Goal: Task Accomplishment & Management: Manage account settings

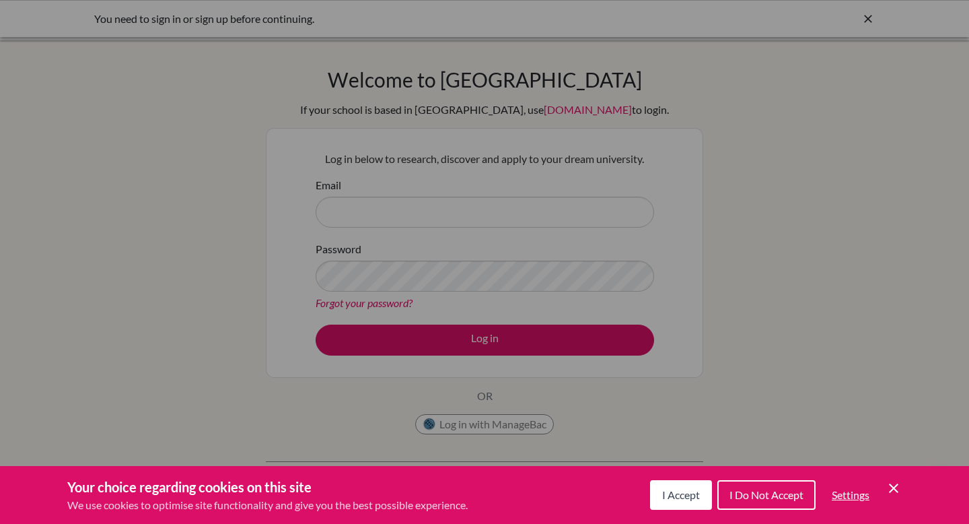
click at [439, 261] on div "Cookie Preferences" at bounding box center [484, 262] width 969 height 524
click at [674, 488] on span "I Accept" at bounding box center [681, 494] width 38 height 13
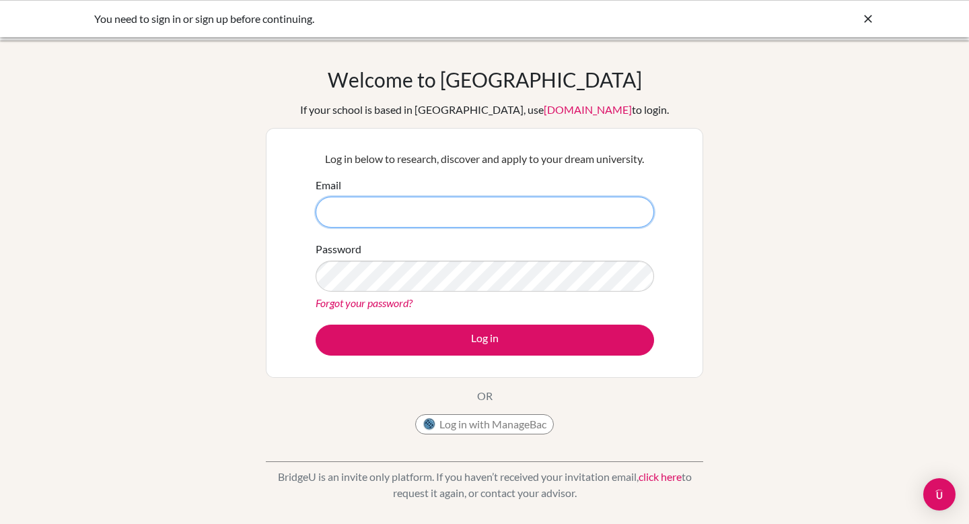
click at [427, 211] on input "Email" at bounding box center [485, 211] width 338 height 31
type input "e"
click at [484, 417] on button "Log in with ManageBac" at bounding box center [484, 424] width 139 height 20
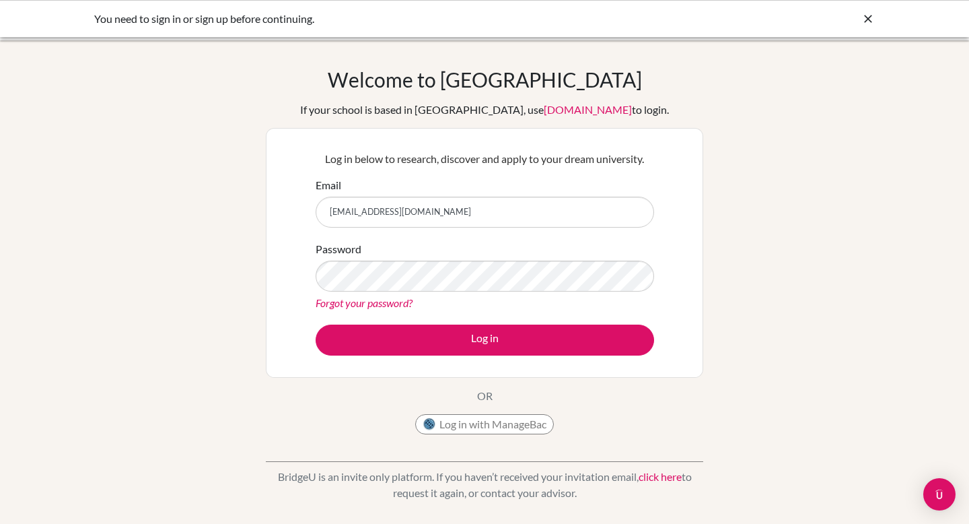
type input "[EMAIL_ADDRESS][DOMAIN_NAME]"
click at [316, 324] on button "Log in" at bounding box center [485, 339] width 338 height 31
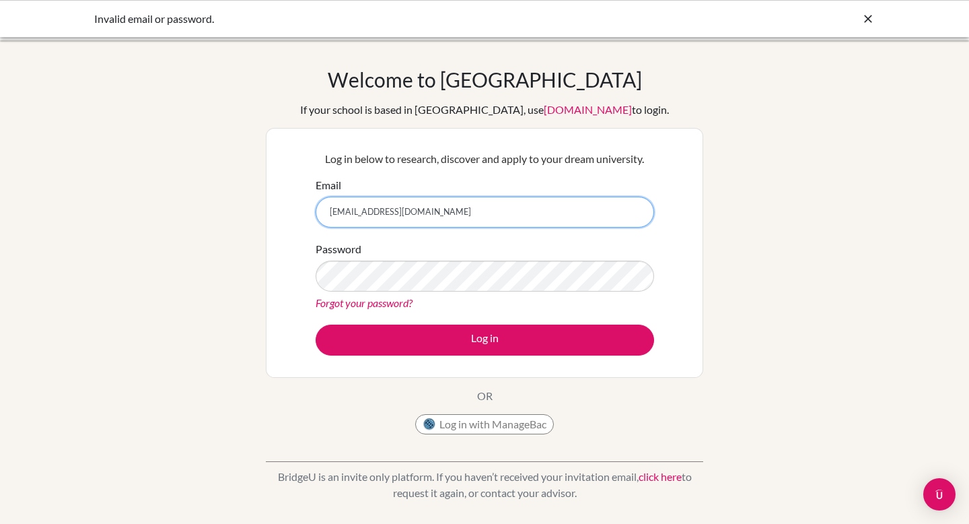
click at [409, 268] on form "Email [EMAIL_ADDRESS][DOMAIN_NAME] Password Forgot your password? Log in" at bounding box center [485, 266] width 338 height 178
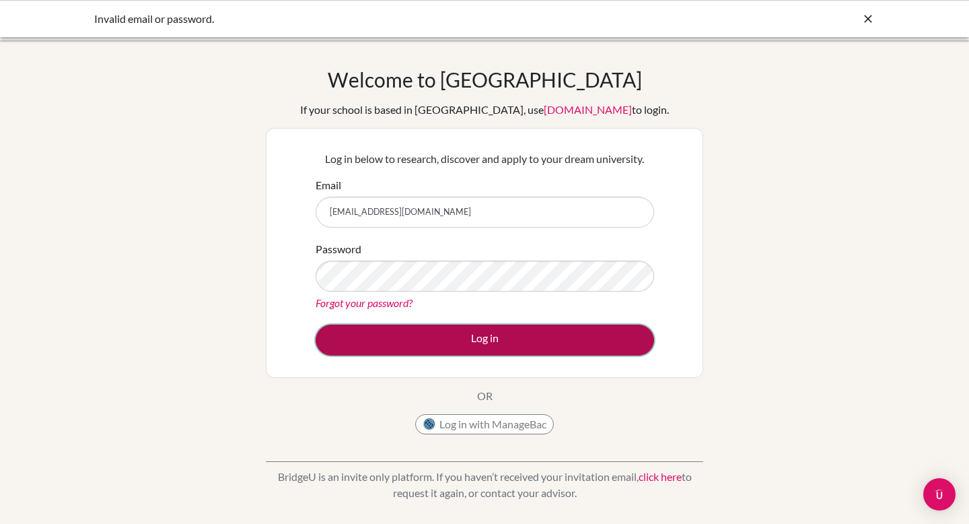
click at [443, 351] on button "Log in" at bounding box center [485, 339] width 338 height 31
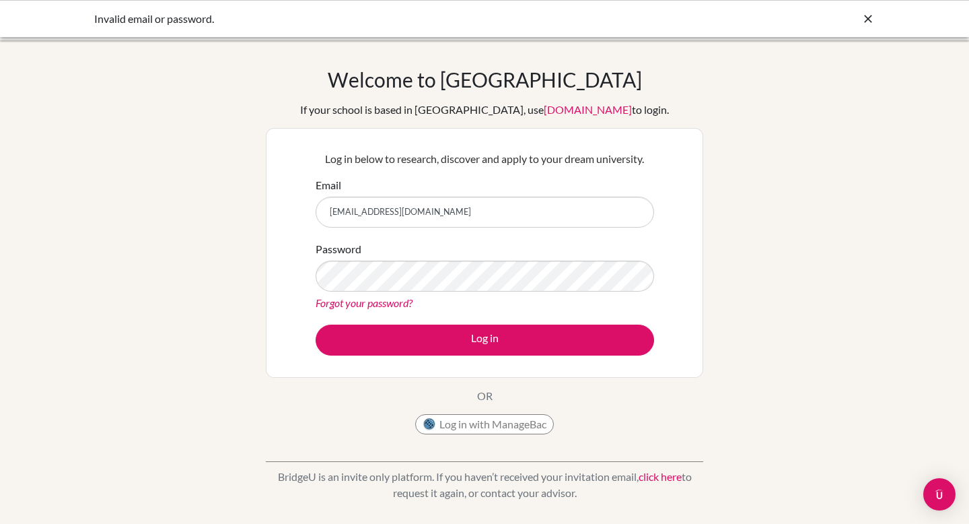
drag, startPoint x: 378, startPoint y: 211, endPoint x: 462, endPoint y: 210, distance: 84.1
click at [462, 210] on input "[EMAIL_ADDRESS][DOMAIN_NAME]" at bounding box center [485, 211] width 338 height 31
click at [316, 324] on button "Log in" at bounding box center [485, 339] width 338 height 31
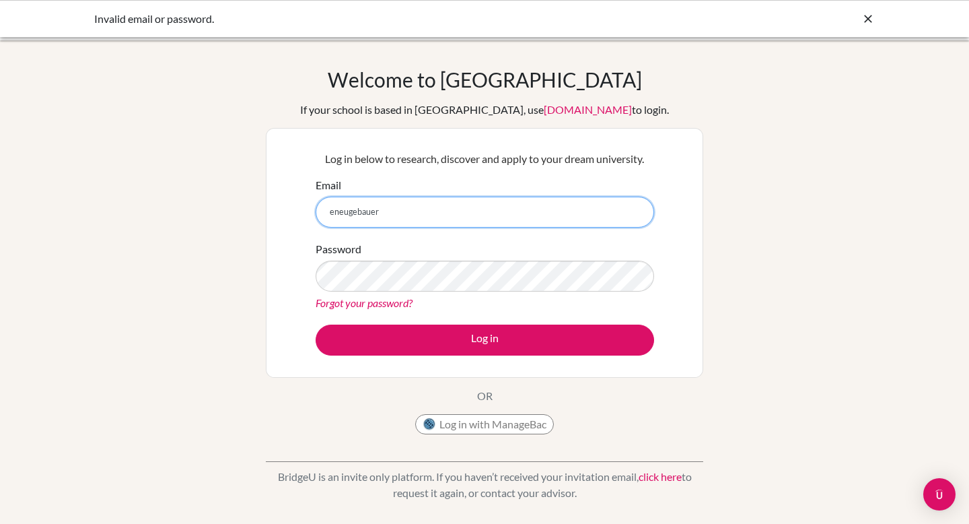
click at [378, 212] on input "eneugebauer" at bounding box center [485, 211] width 338 height 31
type input "eneugebauer@danubestudent.com"
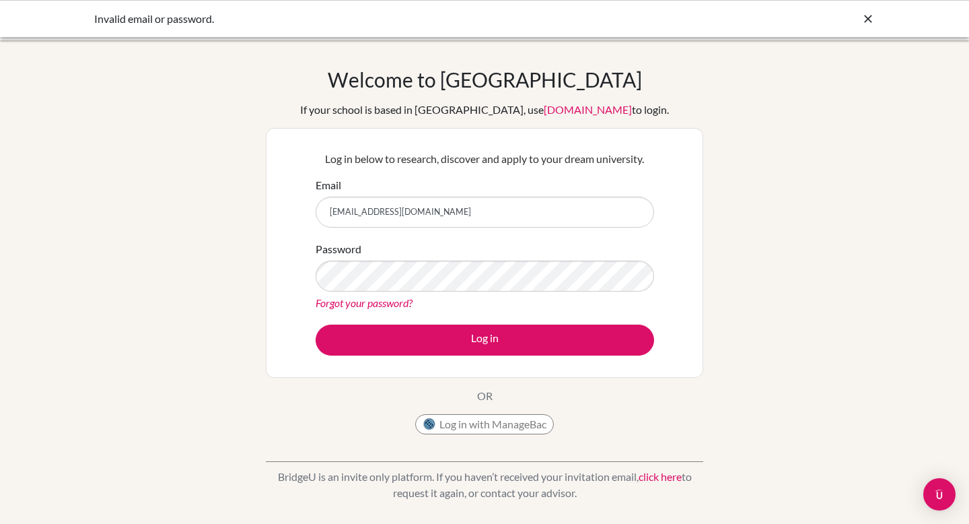
click at [392, 299] on link "Forgot your password?" at bounding box center [364, 302] width 97 height 13
click at [316, 324] on button "Log in" at bounding box center [485, 339] width 338 height 31
click at [452, 222] on input "Email" at bounding box center [485, 211] width 338 height 31
click at [467, 426] on button "Log in with ManageBac" at bounding box center [484, 424] width 139 height 20
click at [453, 420] on button "Log in with ManageBac" at bounding box center [484, 424] width 139 height 20
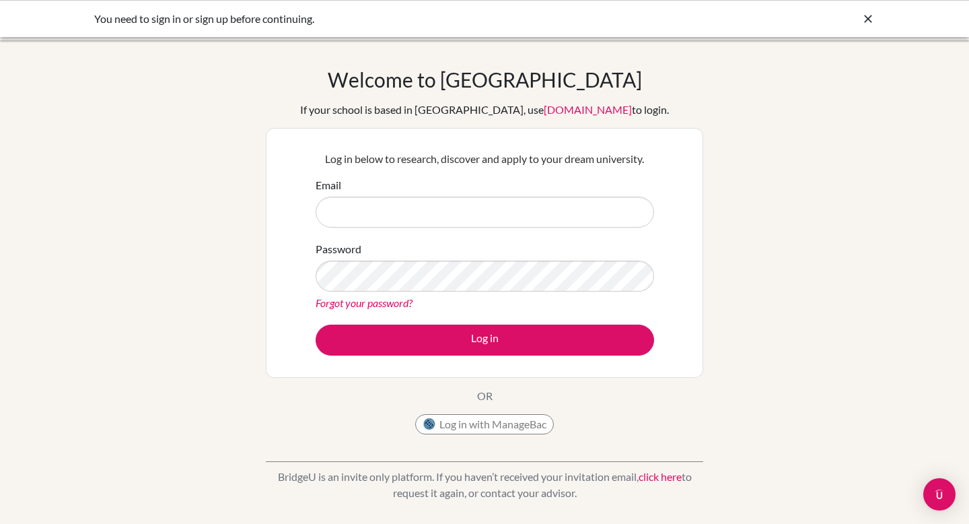
click at [362, 196] on input "Email" at bounding box center [485, 211] width 338 height 31
type input "[EMAIL_ADDRESS][DOMAIN_NAME]"
click at [398, 302] on link "Forgot your password?" at bounding box center [364, 302] width 97 height 13
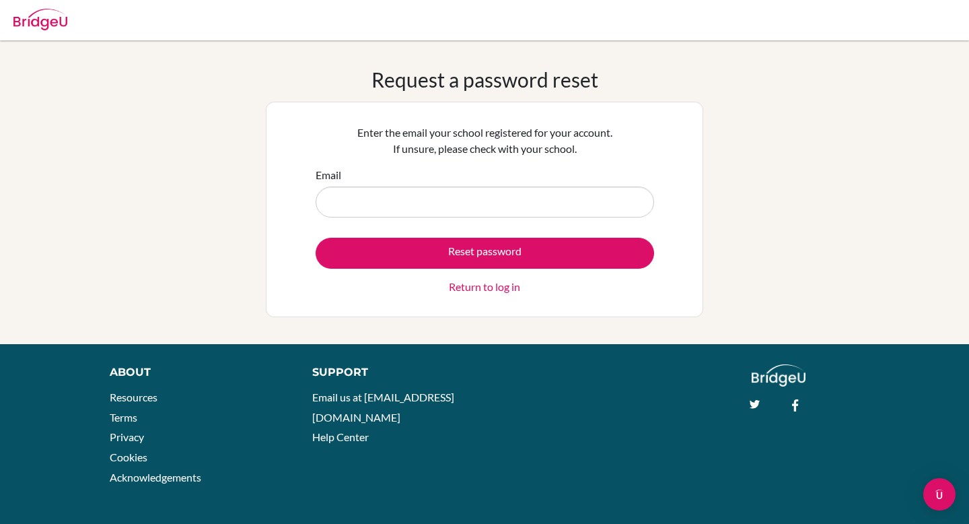
click at [407, 207] on input "Email" at bounding box center [485, 201] width 338 height 31
type input "[EMAIL_ADDRESS][DOMAIN_NAME]"
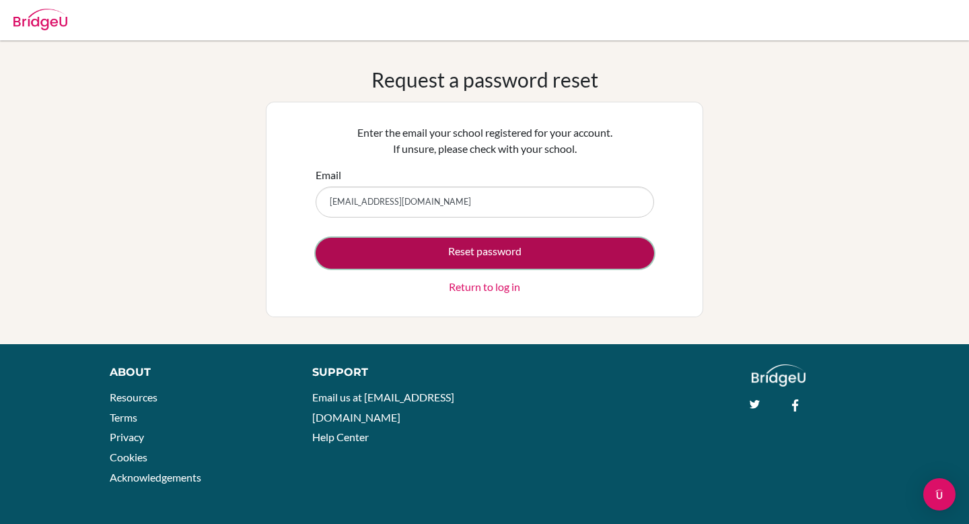
click at [460, 254] on button "Reset password" at bounding box center [485, 253] width 338 height 31
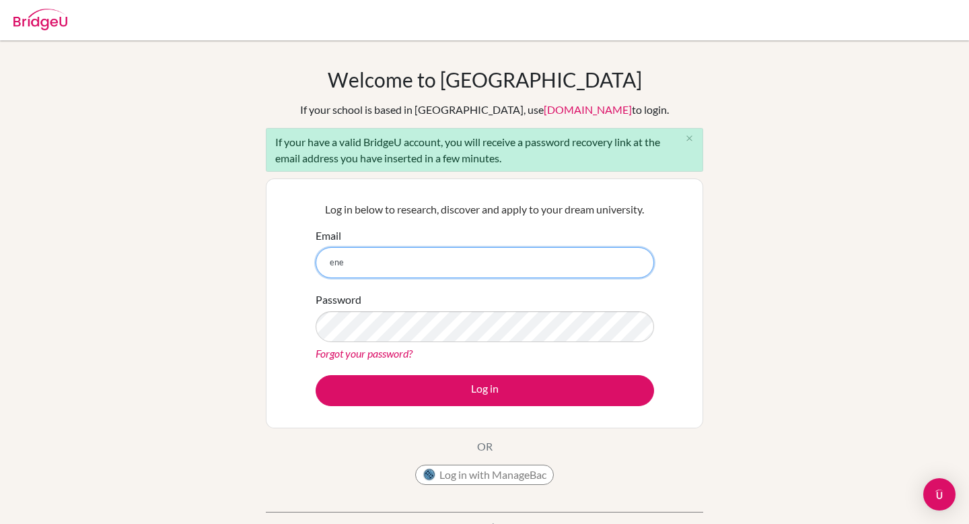
type input "eneugebauer@danubestudent.com"
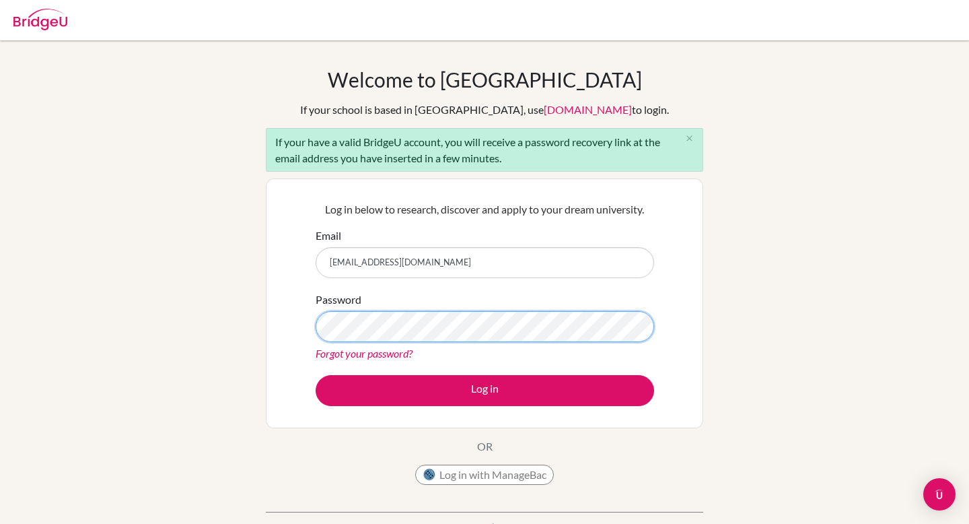
click at [316, 375] on button "Log in" at bounding box center [485, 390] width 338 height 31
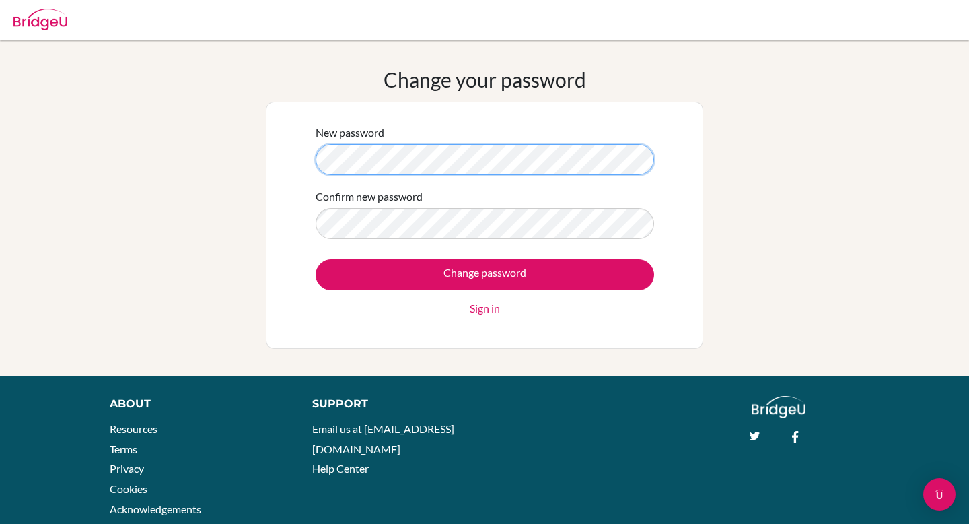
click at [285, 156] on div "New password Confirm new password Change password Sign in" at bounding box center [484, 225] width 437 height 247
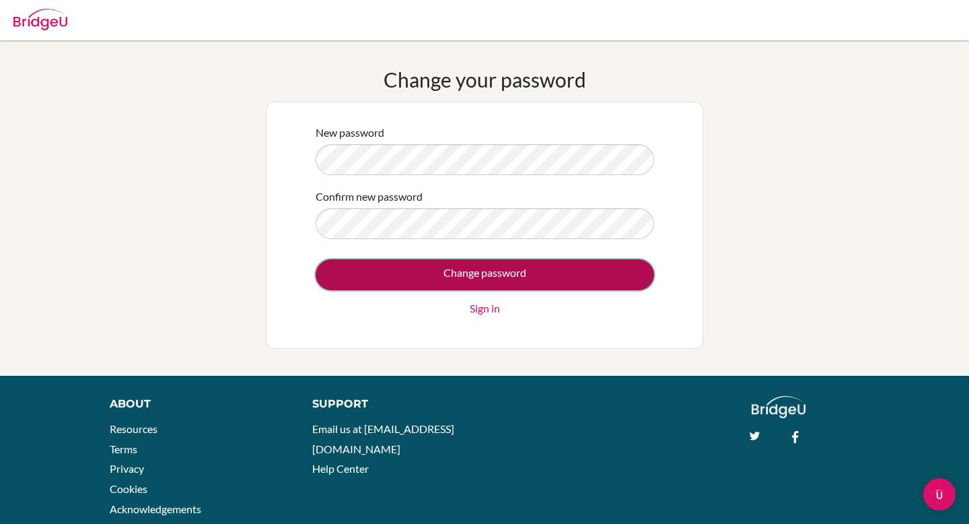
click at [398, 269] on input "Change password" at bounding box center [485, 274] width 338 height 31
